Goal: Information Seeking & Learning: Learn about a topic

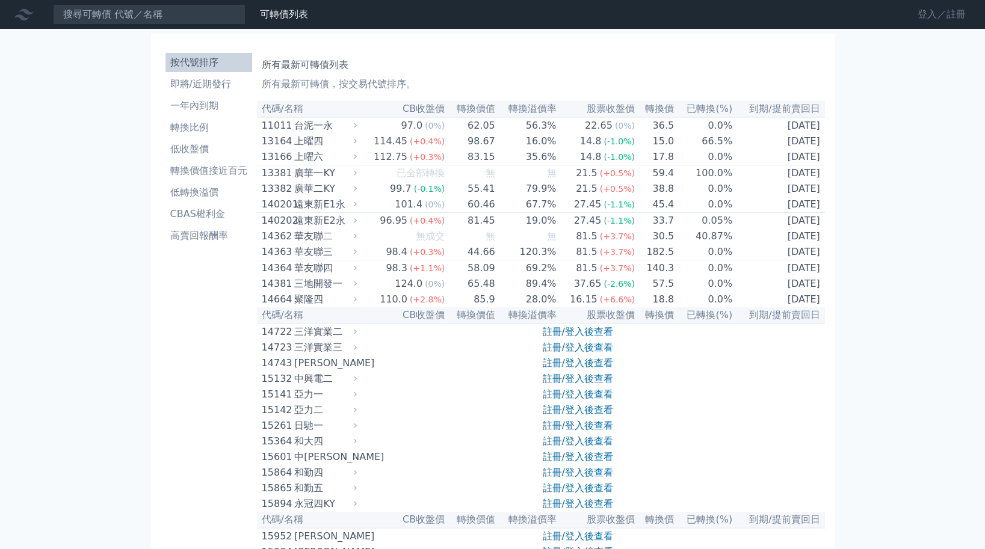
click at [935, 19] on link "登入／註冊" at bounding box center [941, 14] width 67 height 19
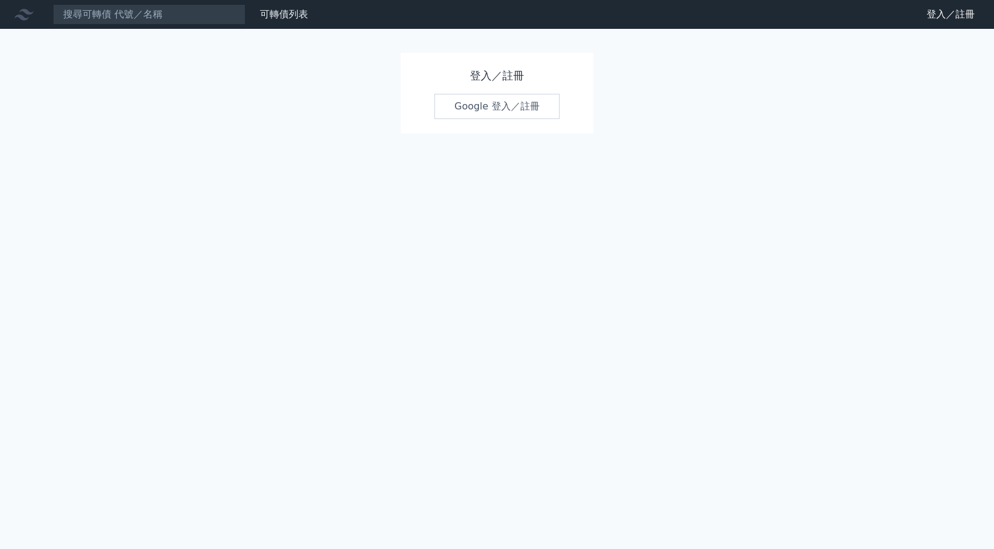
click at [471, 108] on link "Google 登入／註冊" at bounding box center [496, 106] width 125 height 25
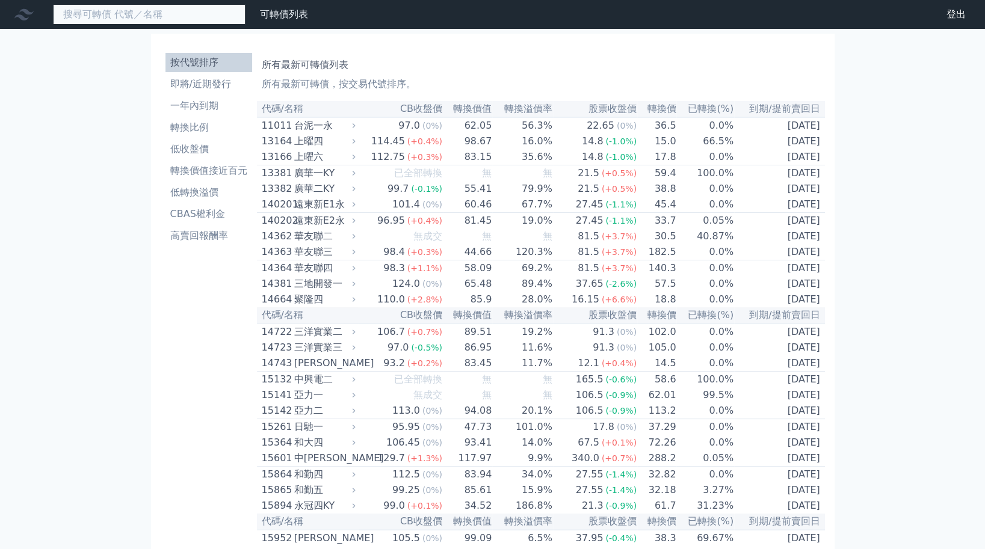
click at [194, 18] on input at bounding box center [149, 14] width 193 height 20
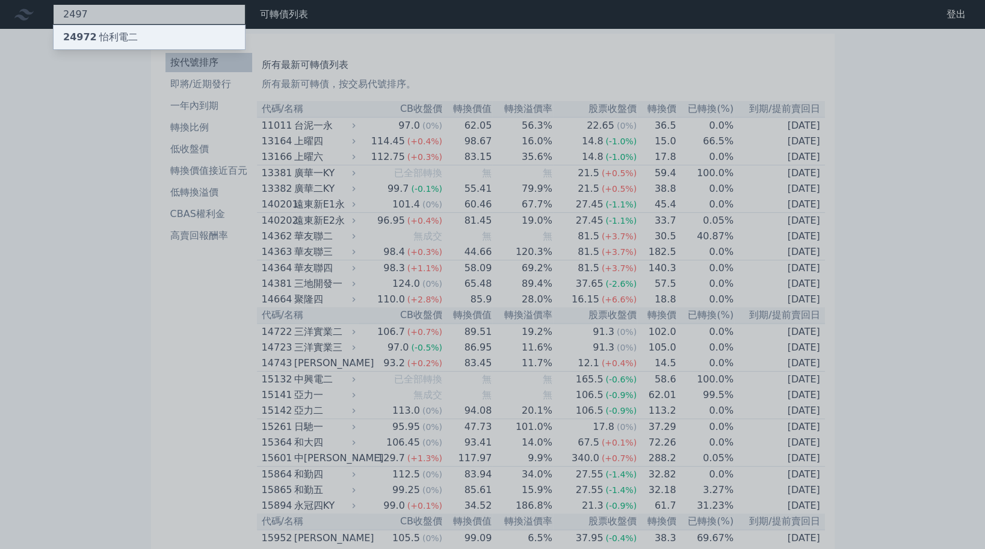
type input "2497"
click at [124, 39] on div "24972 怡利電二" at bounding box center [100, 37] width 75 height 14
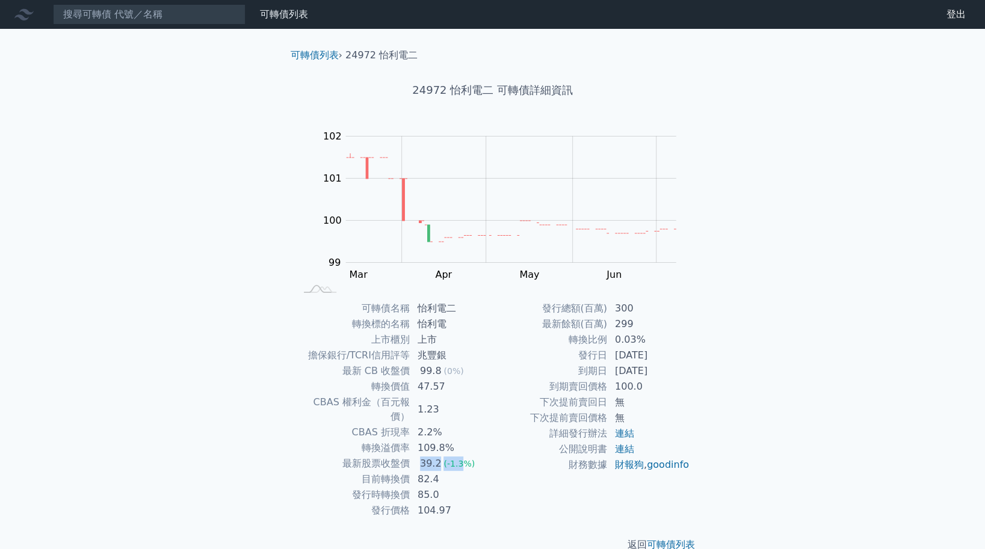
drag, startPoint x: 461, startPoint y: 454, endPoint x: 415, endPoint y: 452, distance: 46.9
click at [415, 456] on td "39.2 (-1.3%)" at bounding box center [451, 464] width 82 height 16
drag, startPoint x: 415, startPoint y: 452, endPoint x: 375, endPoint y: 468, distance: 42.1
click at [375, 472] on tr "目前轉換價 82.4" at bounding box center [393, 480] width 197 height 16
drag, startPoint x: 375, startPoint y: 468, endPoint x: 439, endPoint y: 486, distance: 65.7
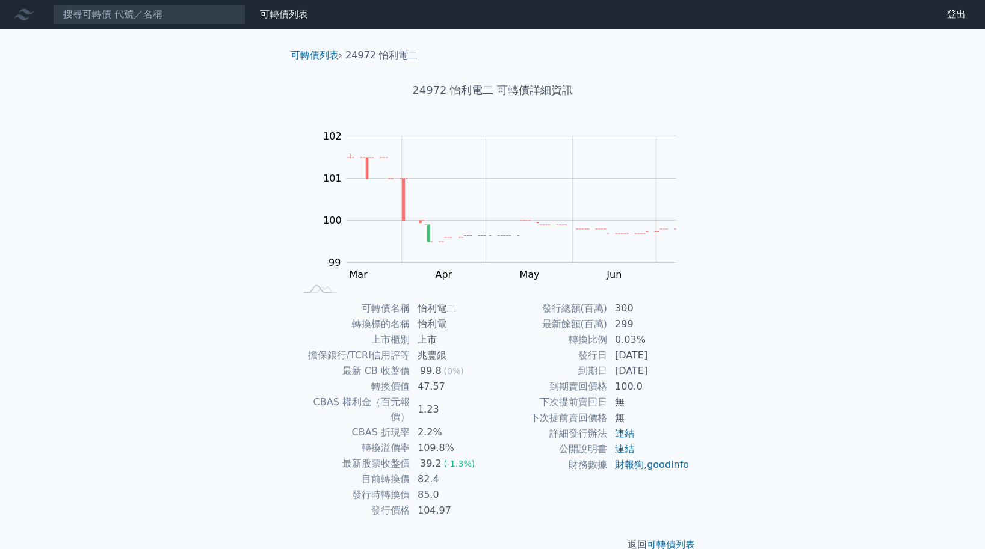
click at [439, 487] on td "85.0" at bounding box center [451, 495] width 82 height 16
drag, startPoint x: 673, startPoint y: 357, endPoint x: 591, endPoint y: 341, distance: 83.9
click at [591, 341] on tbody "發行總額(百萬) 300 最新餘額(百萬) 299 轉換比例 0.03% 發行日 [DATE] 到期日 [DATE] 到期賣回價格 100.0 下次提前賣回日…" at bounding box center [591, 387] width 197 height 172
drag, startPoint x: 591, startPoint y: 341, endPoint x: 620, endPoint y: 392, distance: 59.0
click at [620, 392] on td "100.0" at bounding box center [649, 387] width 82 height 16
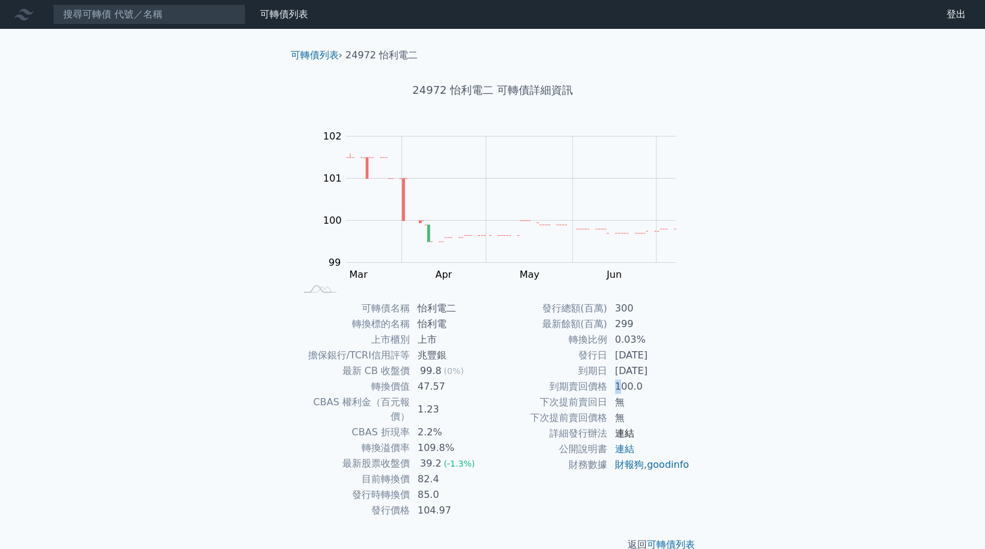
drag, startPoint x: 620, startPoint y: 392, endPoint x: 632, endPoint y: 434, distance: 43.6
click at [632, 434] on link "連結" at bounding box center [624, 433] width 19 height 11
click at [717, 393] on div "可轉債列表 › 24972 怡利電二 24972 怡利電二 可轉債詳細資訊 Zoom Out 100.0 98 98.5 99 99.5 100 100.5 …" at bounding box center [493, 300] width 462 height 543
